Goal: Task Accomplishment & Management: Manage account settings

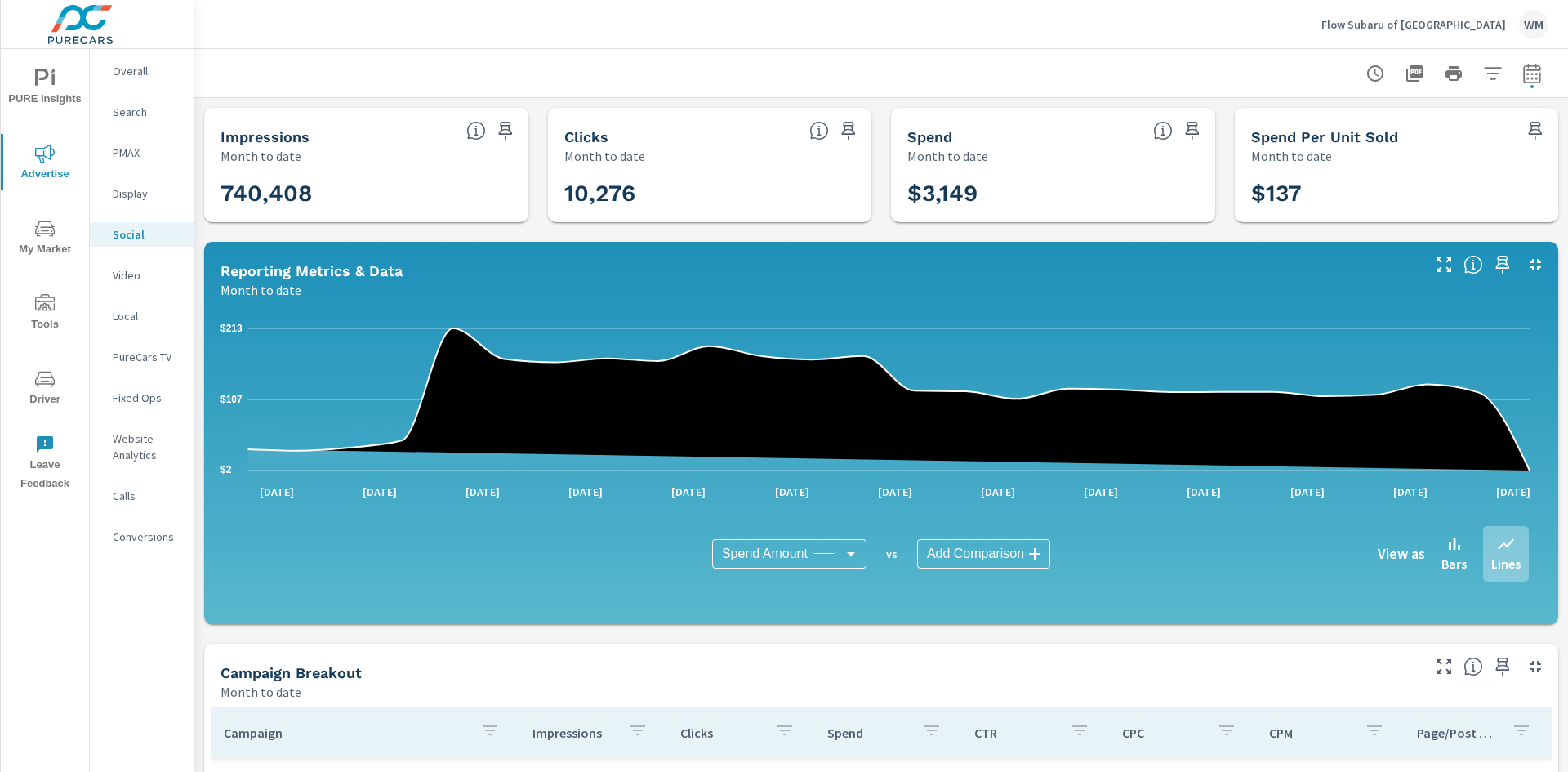
scroll to position [398, 0]
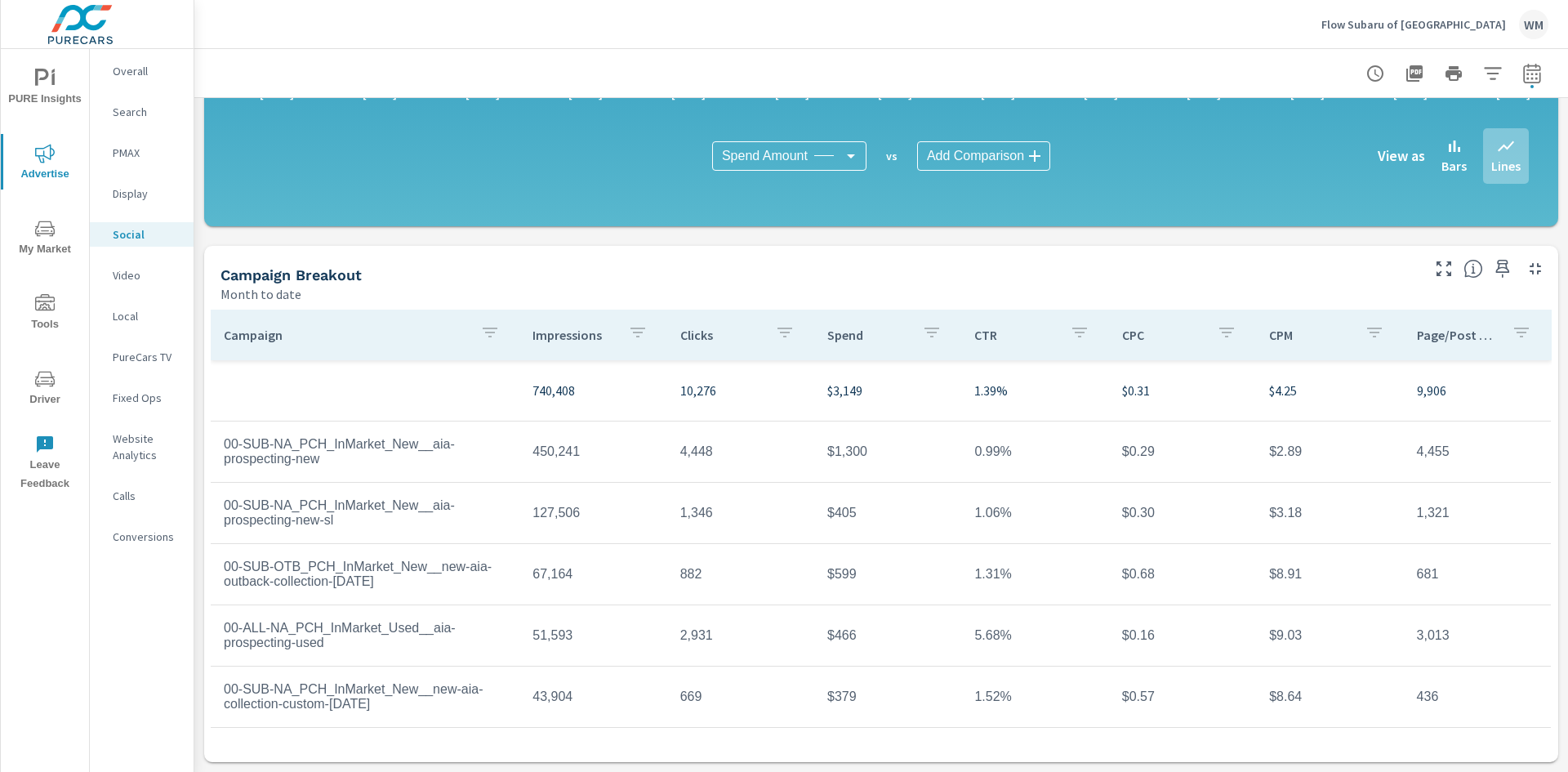
click at [1480, 29] on p "Flow Subaru of Winston-Salem" at bounding box center [1414, 24] width 184 height 15
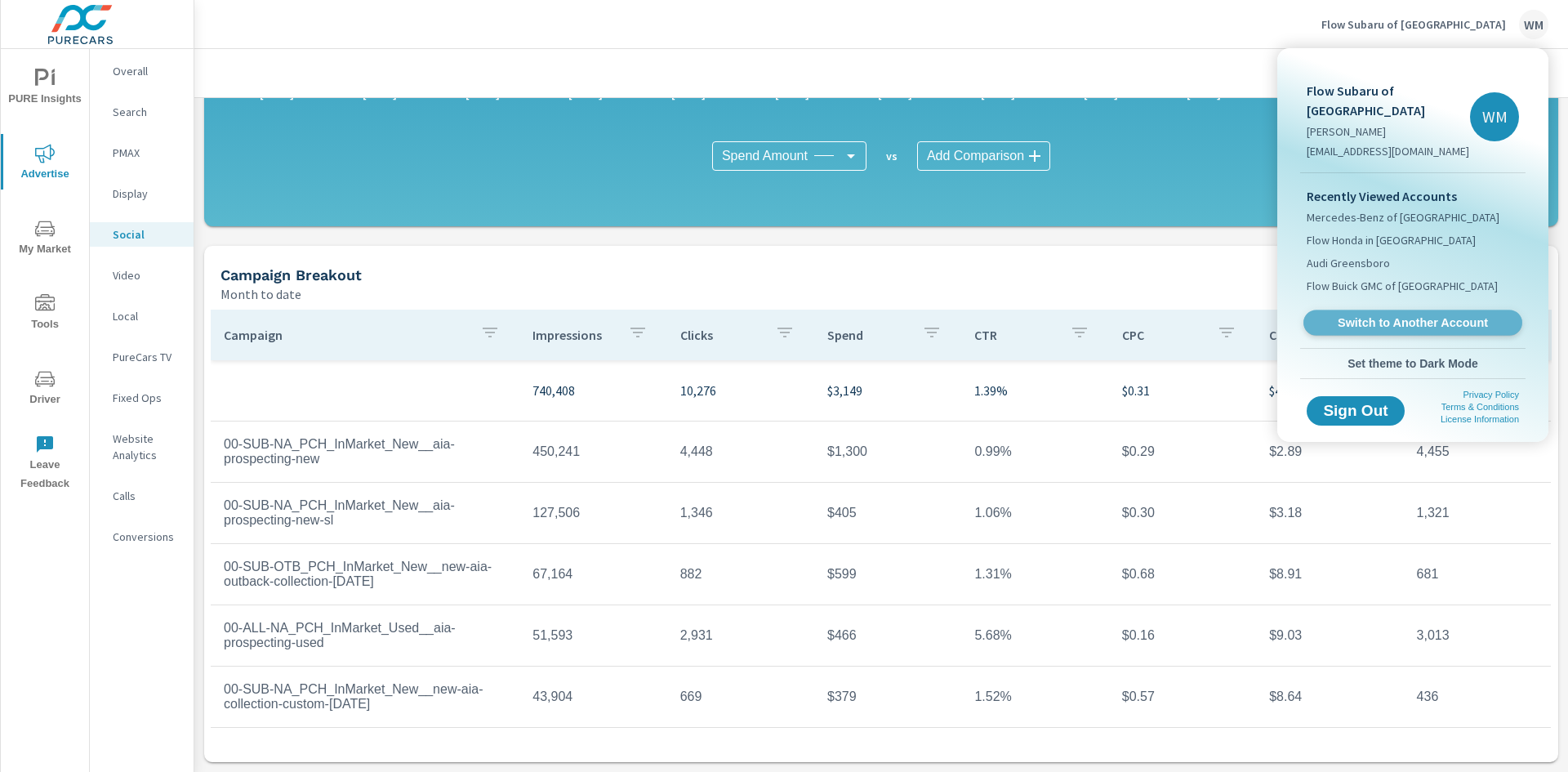
click at [1394, 316] on span "Switch to Another Account" at bounding box center [1412, 323] width 200 height 15
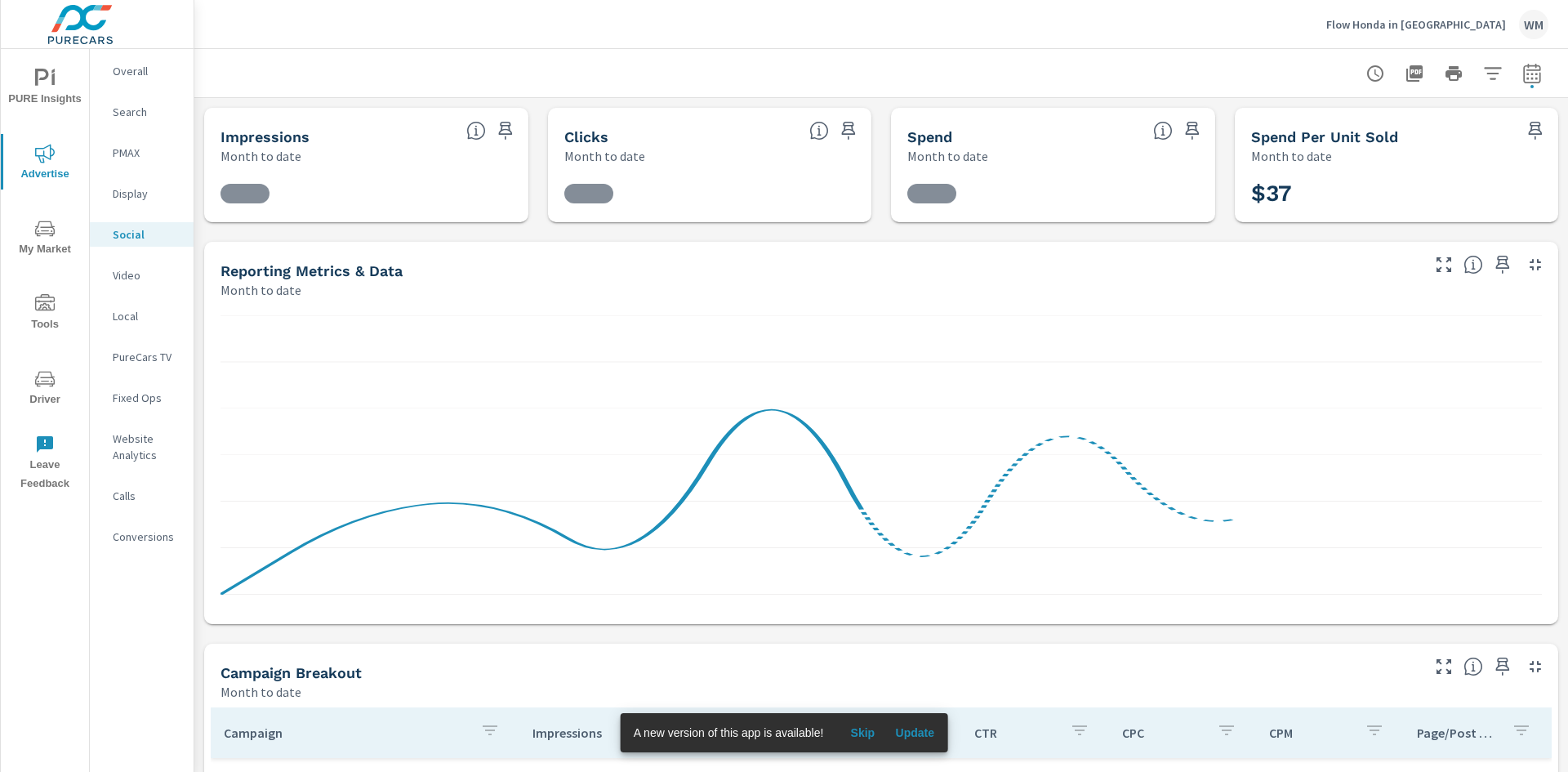
click at [1526, 80] on icon "button" at bounding box center [1532, 73] width 20 height 20
select select "Month to date"
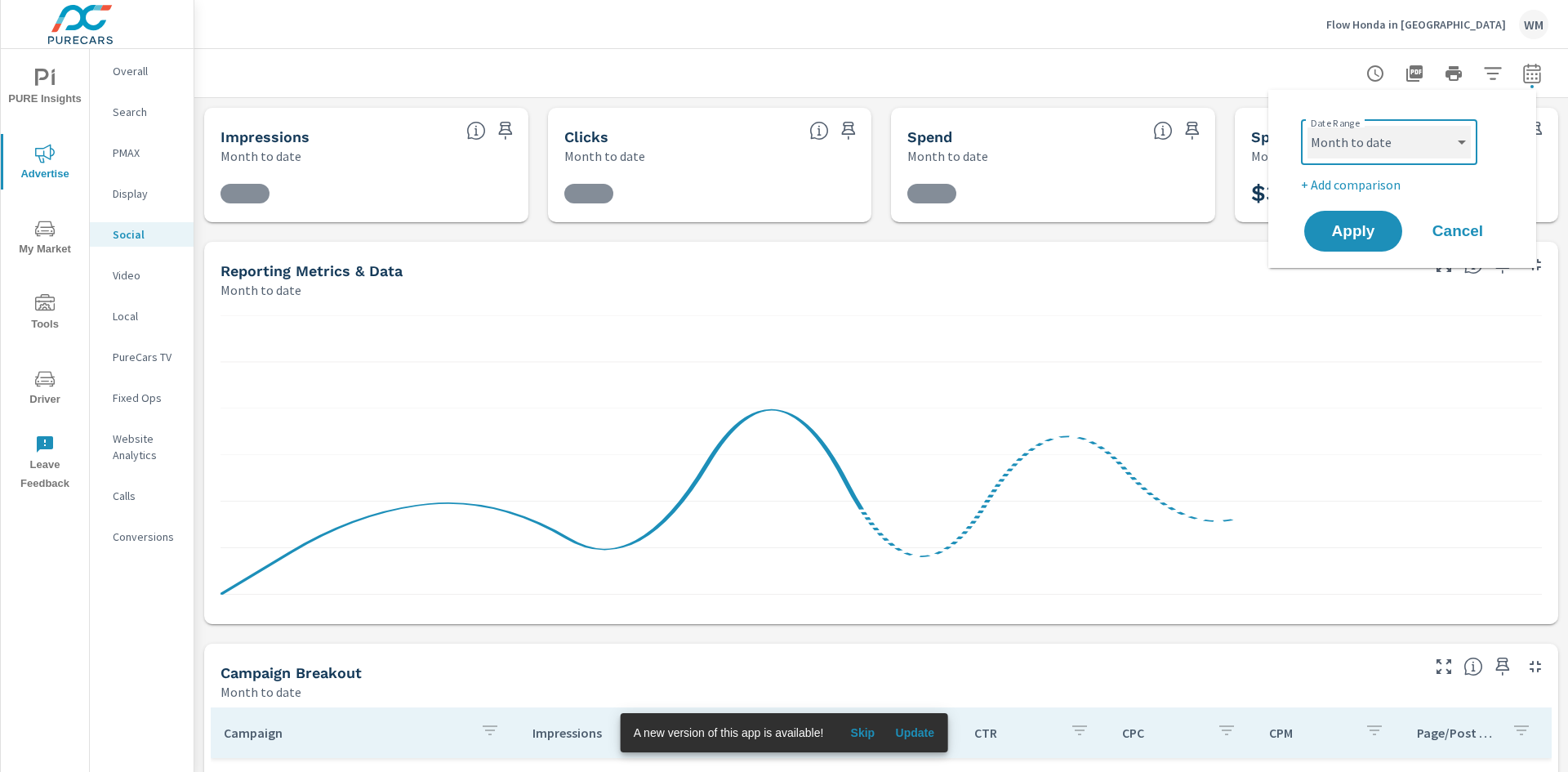
click at [1440, 151] on select "Custom [DATE] Last week Last 7 days Last 14 days Last 30 days Last 45 days Last…" at bounding box center [1390, 142] width 164 height 32
click at [1308, 126] on select "Custom [DATE] Last week Last 7 days Last 14 days Last 30 days Last 45 days Last…" at bounding box center [1390, 142] width 164 height 32
click at [1355, 226] on span "Apply" at bounding box center [1353, 231] width 67 height 15
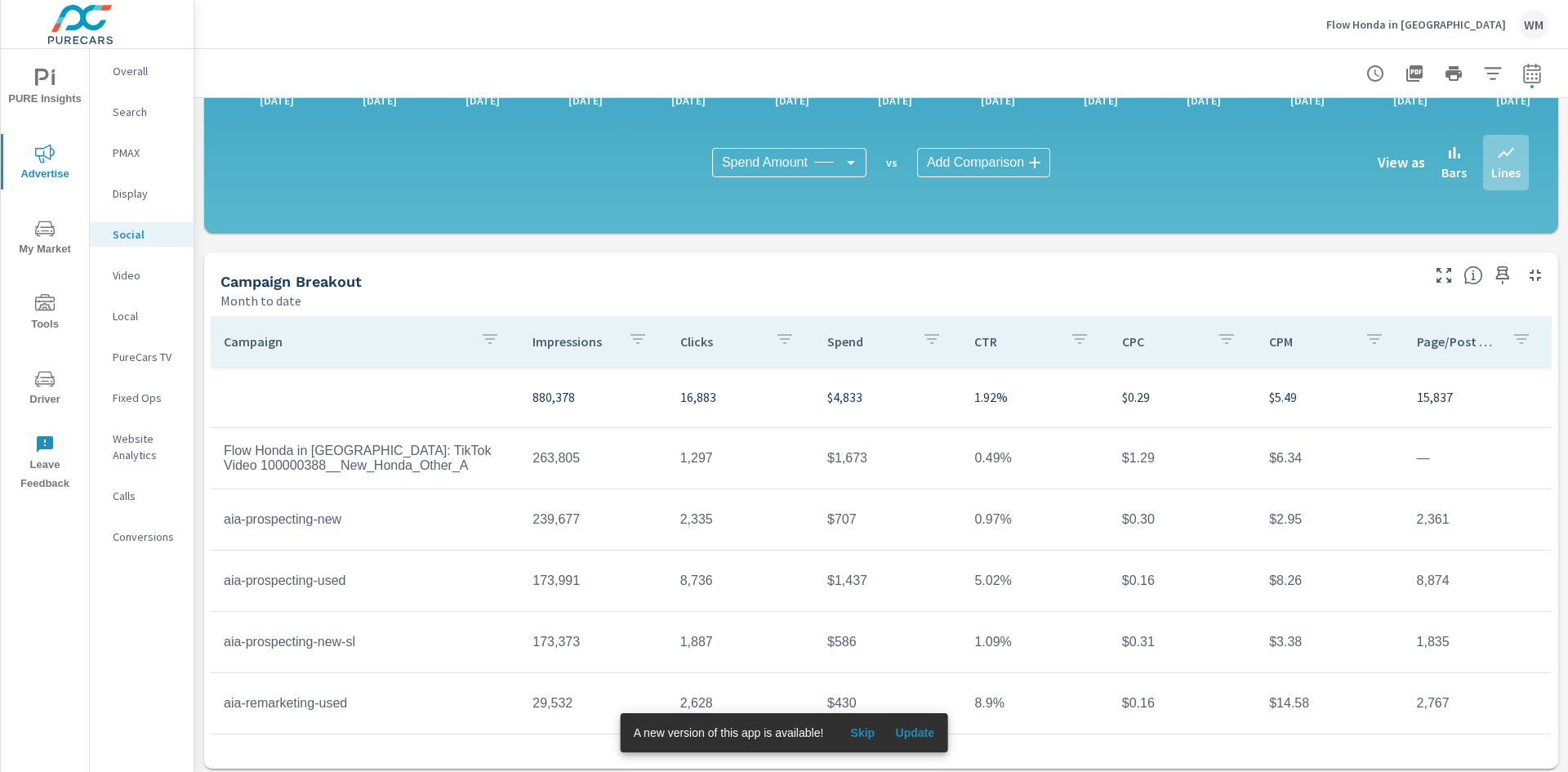
scroll to position [398, 0]
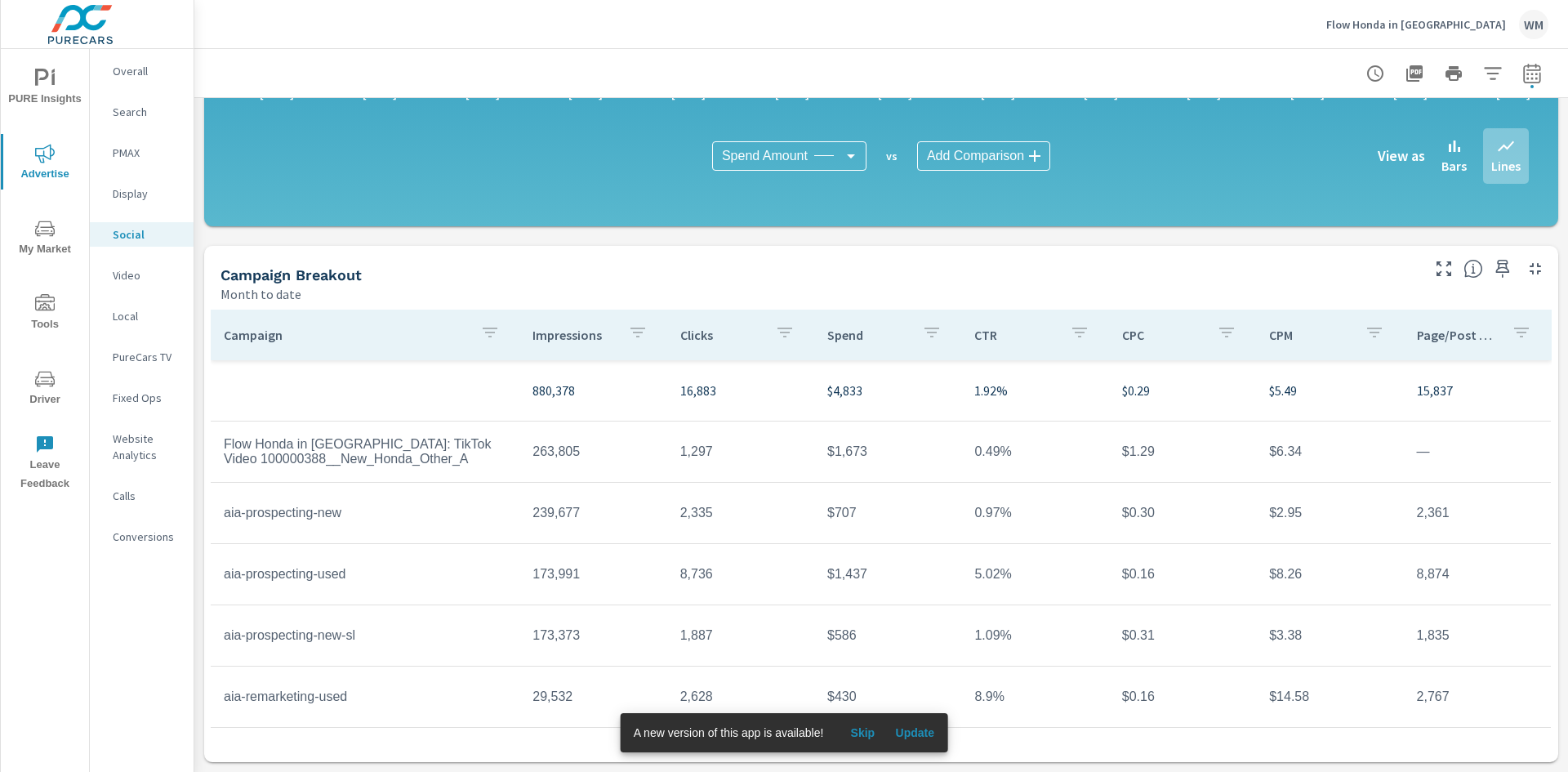
click at [840, 518] on td "$707" at bounding box center [888, 514] width 147 height 41
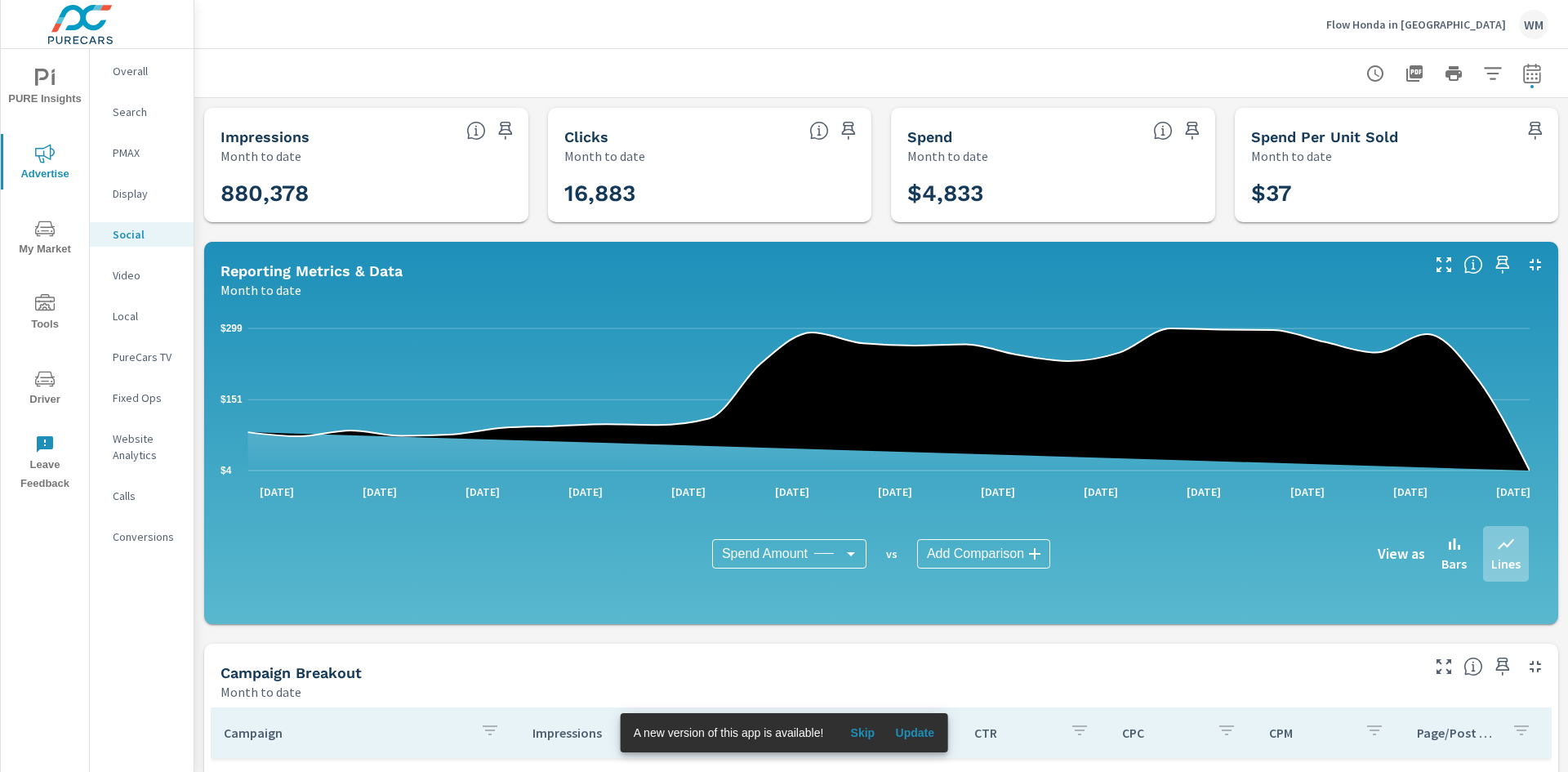
click at [1466, 21] on p "Flow Honda in [GEOGRAPHIC_DATA]" at bounding box center [1416, 24] width 180 height 15
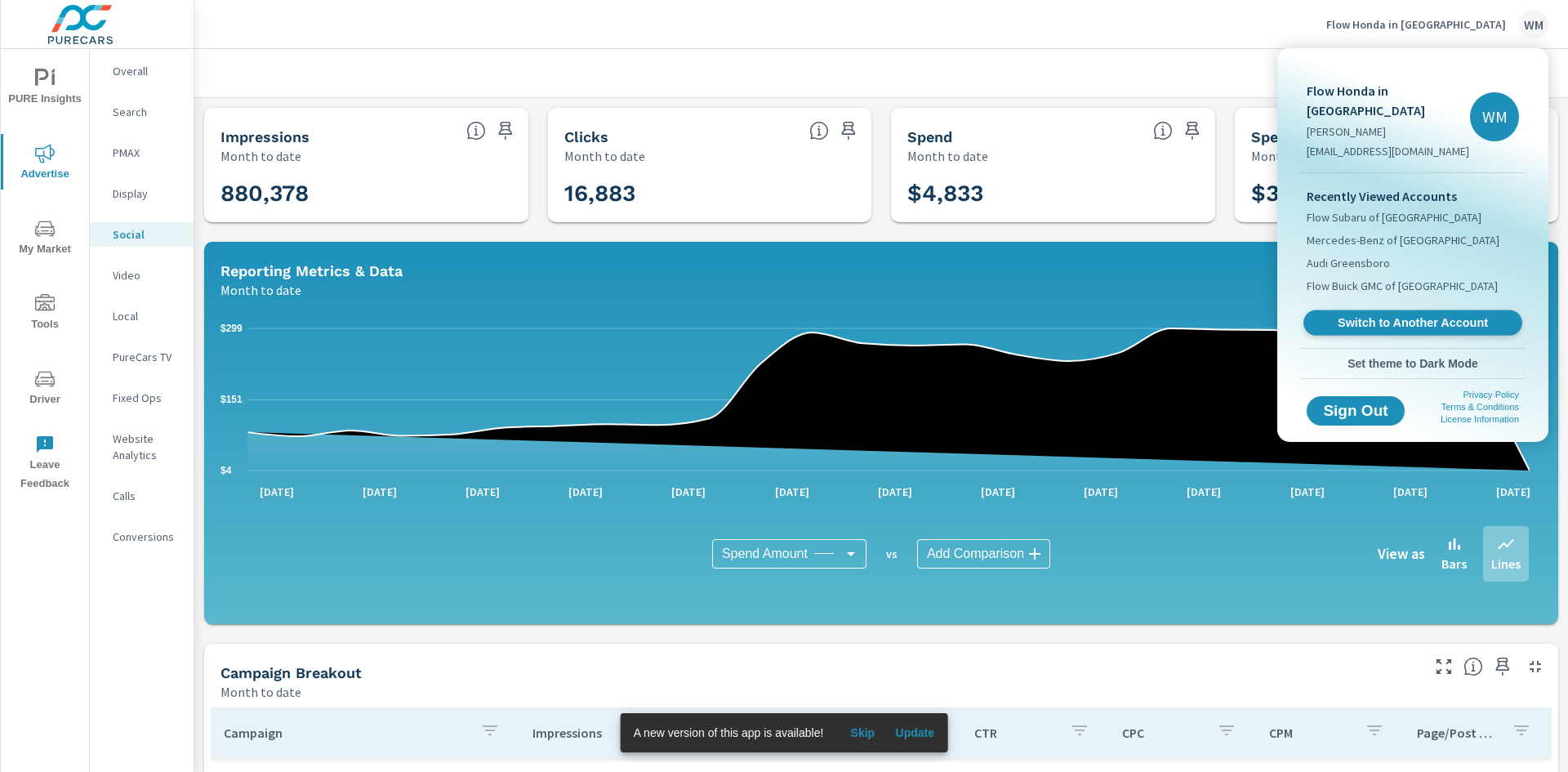
click at [1400, 329] on span "Switch to Another Account" at bounding box center [1412, 323] width 200 height 15
